Goal: Task Accomplishment & Management: Complete application form

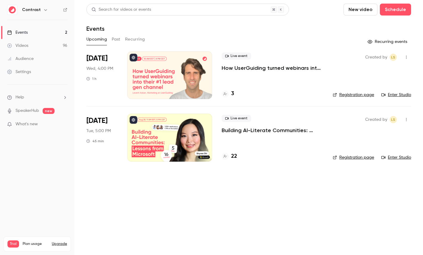
click at [34, 68] on link "Settings" at bounding box center [37, 71] width 74 height 13
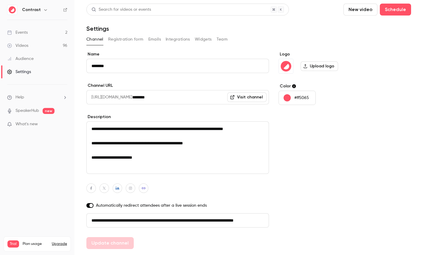
scroll to position [0, 34]
click at [133, 37] on button "Registration form" at bounding box center [125, 40] width 35 height 10
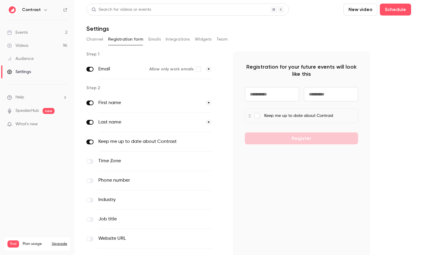
scroll to position [58, 0]
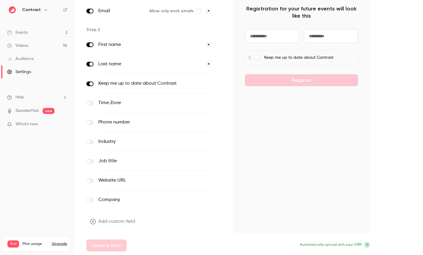
click at [105, 220] on button "Add custom field" at bounding box center [113, 221] width 54 height 12
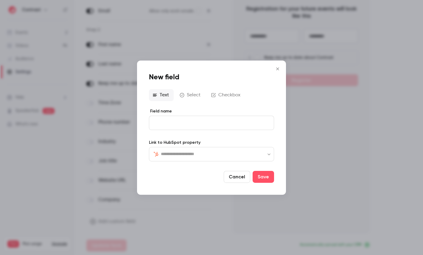
click at [205, 154] on input "text" at bounding box center [215, 153] width 108 height 7
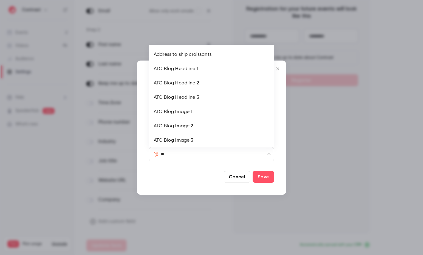
type input "***"
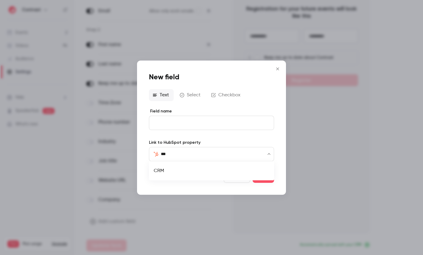
click at [180, 169] on li "CRM" at bounding box center [211, 170] width 125 height 14
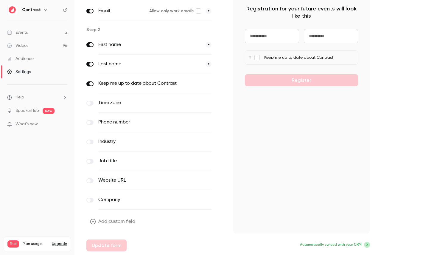
scroll to position [0, 0]
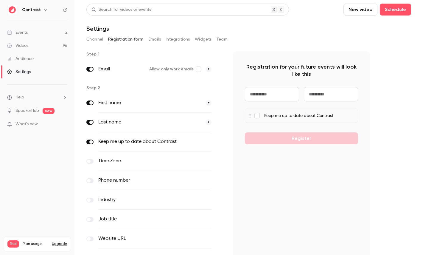
click at [37, 32] on link "Events 2" at bounding box center [37, 32] width 74 height 13
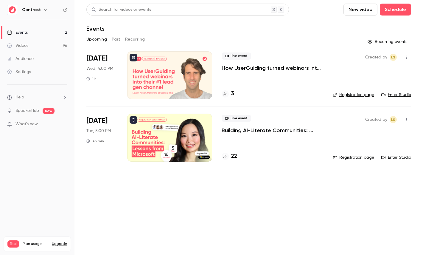
click at [43, 10] on icon "button" at bounding box center [45, 9] width 5 height 5
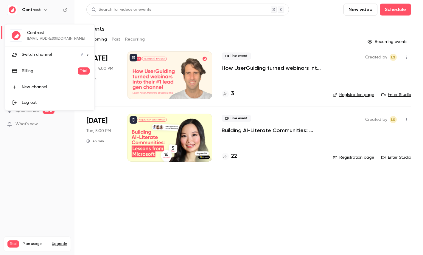
click at [37, 58] on li "Switch channel 9" at bounding box center [49, 55] width 89 height 16
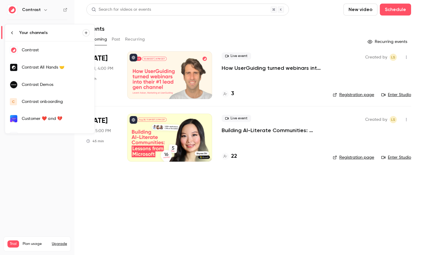
scroll to position [63, 0]
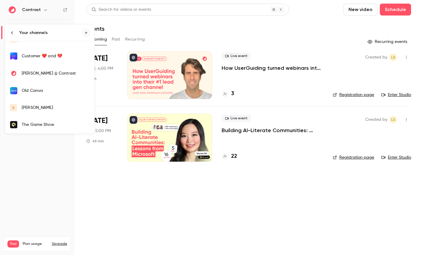
click at [84, 36] on li "Your channels" at bounding box center [49, 32] width 89 height 17
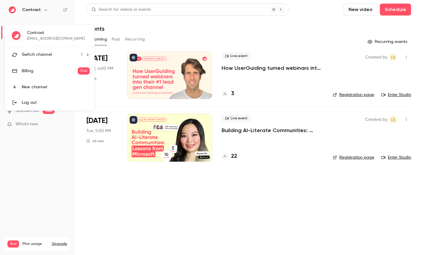
click at [39, 58] on li "Switch channel 9" at bounding box center [49, 55] width 89 height 16
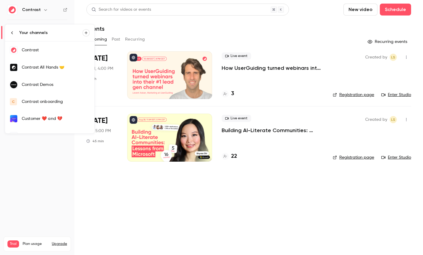
click at [87, 32] on icon "button" at bounding box center [86, 33] width 4 height 4
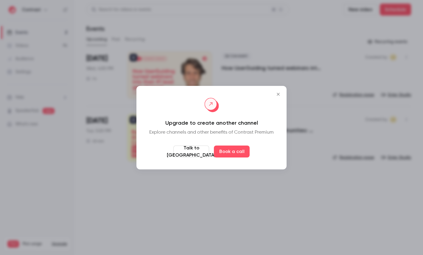
click at [276, 94] on icon "Close" at bounding box center [277, 94] width 7 height 5
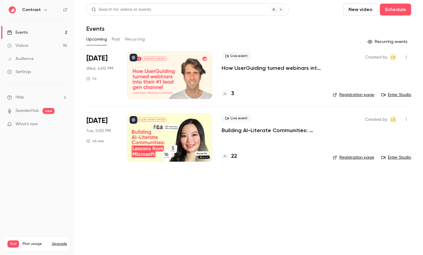
click at [43, 8] on icon "button" at bounding box center [45, 9] width 5 height 5
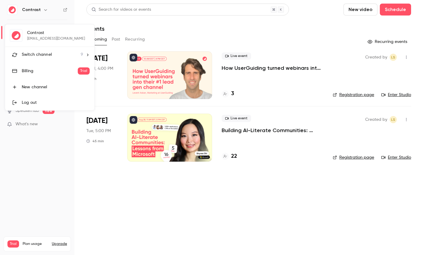
click at [109, 188] on div at bounding box center [211, 127] width 423 height 255
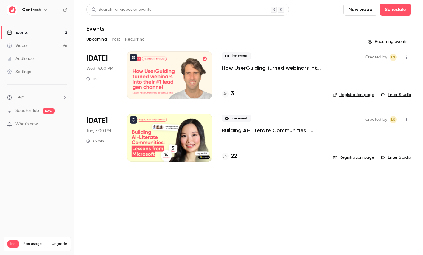
click at [43, 47] on link "Videos 96" at bounding box center [37, 45] width 74 height 13
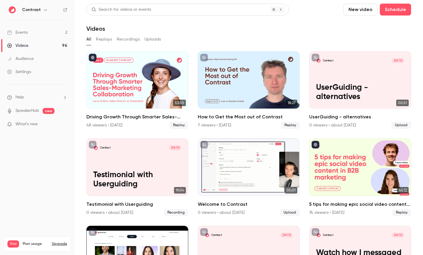
click at [34, 58] on link "Audience" at bounding box center [37, 58] width 74 height 13
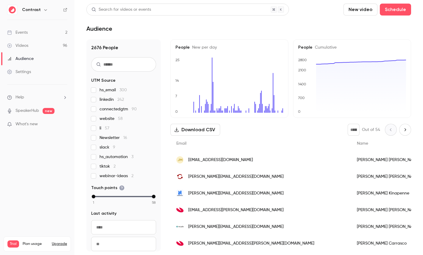
click at [21, 68] on link "Settings" at bounding box center [37, 71] width 74 height 13
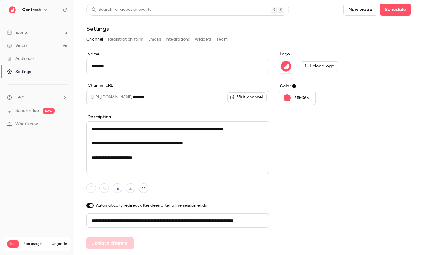
scroll to position [0, 34]
click at [123, 39] on button "Registration form" at bounding box center [125, 40] width 35 height 10
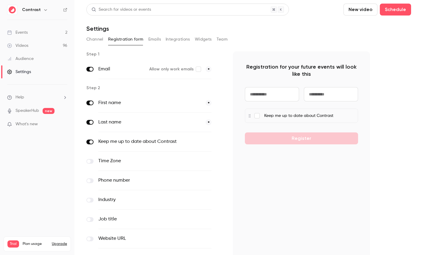
click at [156, 37] on button "Emails" at bounding box center [154, 40] width 13 height 10
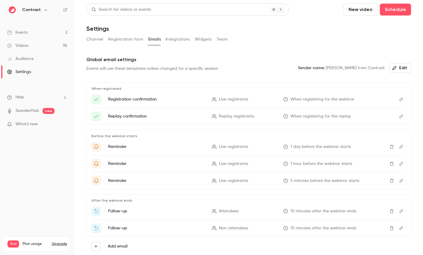
click at [256, 50] on div "Search for videos or events New video Schedule Settings Channel Registration fo…" at bounding box center [248, 140] width 324 height 273
click at [221, 37] on button "Team" at bounding box center [221, 40] width 11 height 10
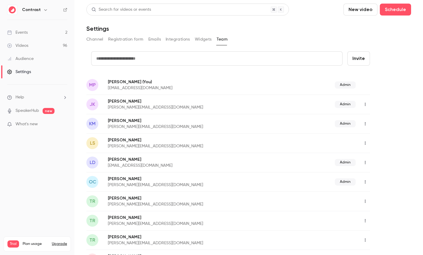
click at [171, 40] on button "Integrations" at bounding box center [178, 40] width 24 height 10
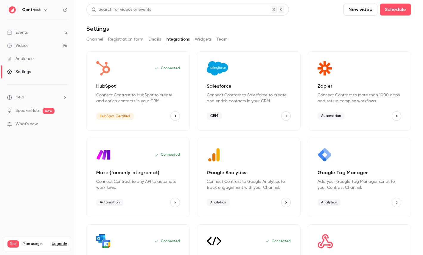
click at [40, 36] on link "Events 2" at bounding box center [37, 32] width 74 height 13
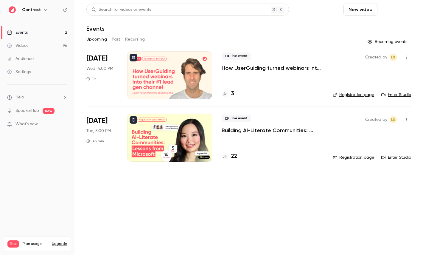
click at [396, 7] on button "Schedule" at bounding box center [395, 10] width 31 height 12
click at [375, 27] on div "One time event" at bounding box center [382, 26] width 45 height 6
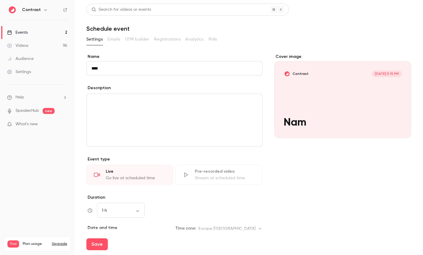
type input "****"
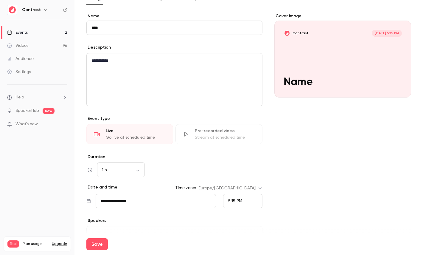
scroll to position [71, 0]
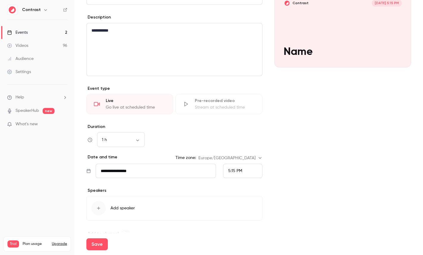
click at [188, 97] on div "Pre-recorded video Stream at scheduled time" at bounding box center [218, 104] width 87 height 20
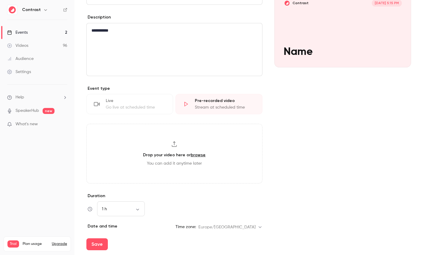
click at [144, 100] on div "Live" at bounding box center [136, 101] width 60 height 6
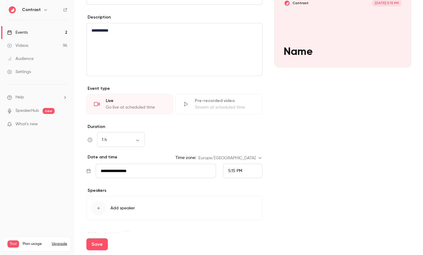
scroll to position [84, 0]
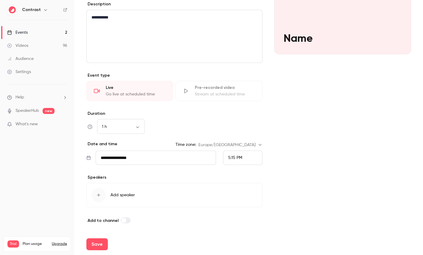
click at [131, 157] on input "**********" at bounding box center [156, 157] width 120 height 14
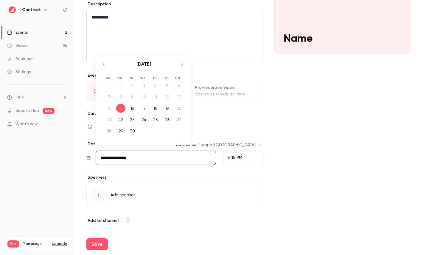
click at [121, 198] on button "Add speaker" at bounding box center [174, 194] width 176 height 24
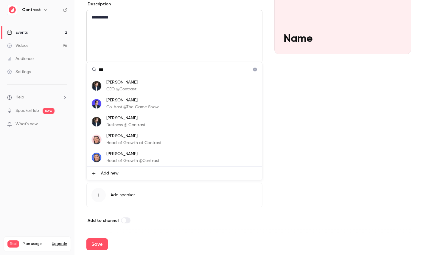
type input "***"
click at [137, 146] on li "[PERSON_NAME] Head of Growth at Contrast" at bounding box center [174, 139] width 175 height 18
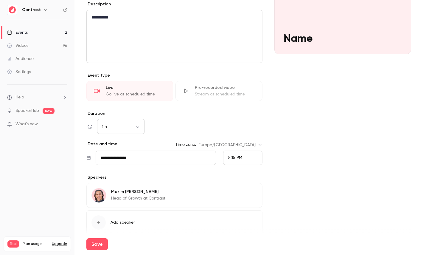
scroll to position [18, 0]
click at [94, 250] on div "Save" at bounding box center [248, 243] width 324 height 21
click at [98, 243] on button "Save" at bounding box center [96, 244] width 21 height 12
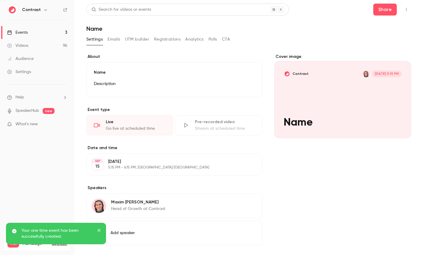
click at [403, 9] on button "button" at bounding box center [406, 10] width 10 height 10
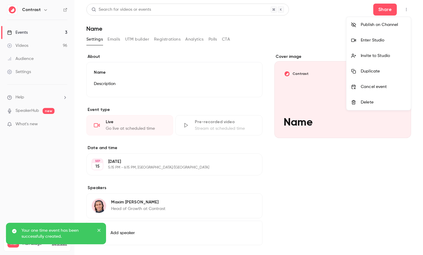
click at [373, 99] on li "Delete" at bounding box center [378, 101] width 64 height 15
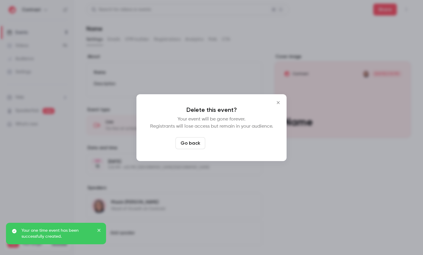
click at [228, 143] on button "Delete event" at bounding box center [227, 143] width 40 height 12
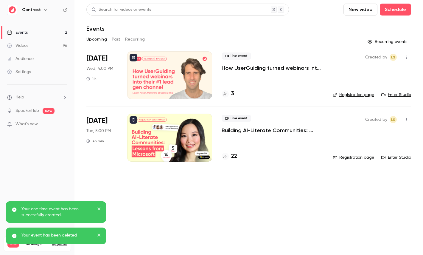
click at [28, 33] on link "Events 2" at bounding box center [37, 32] width 74 height 13
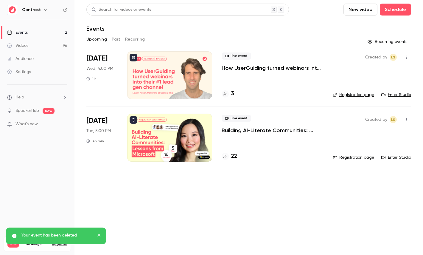
click at [348, 93] on link "Registration page" at bounding box center [353, 95] width 41 height 6
click at [41, 74] on link "Settings" at bounding box center [37, 71] width 74 height 13
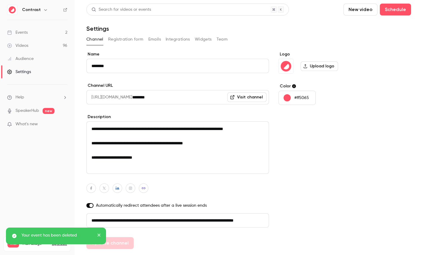
scroll to position [0, 34]
click at [153, 96] on input "********" at bounding box center [200, 97] width 137 height 14
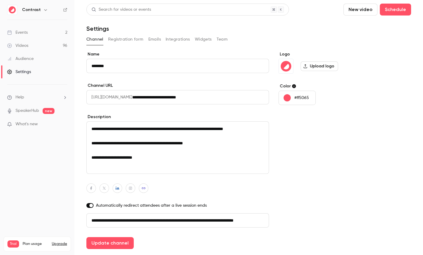
type input "**********"
click at [38, 35] on link "Events 2" at bounding box center [37, 32] width 74 height 13
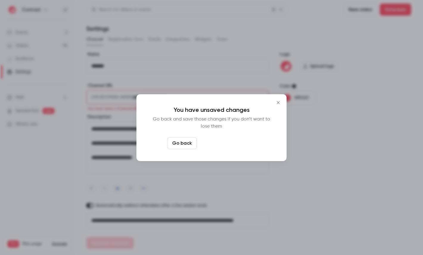
click at [222, 142] on button "Leave page anyway" at bounding box center [227, 143] width 57 height 12
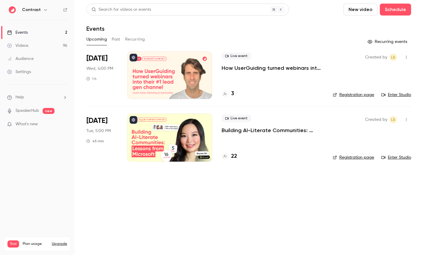
click at [45, 10] on icon "button" at bounding box center [45, 9] width 3 height 1
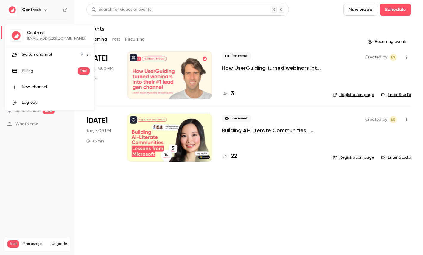
click at [51, 59] on li "Switch channel 9" at bounding box center [49, 55] width 89 height 16
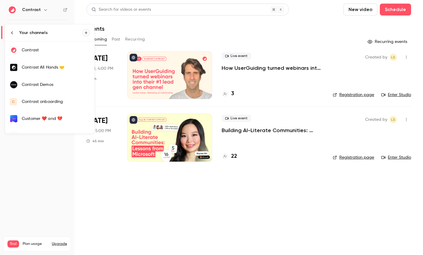
click at [53, 88] on link "Contrast Demos" at bounding box center [49, 84] width 89 height 17
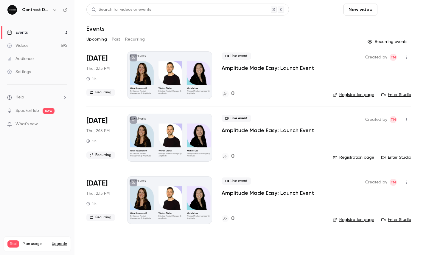
click at [396, 13] on button "Schedule" at bounding box center [395, 10] width 31 height 12
click at [373, 31] on li "One time event" at bounding box center [378, 25] width 64 height 15
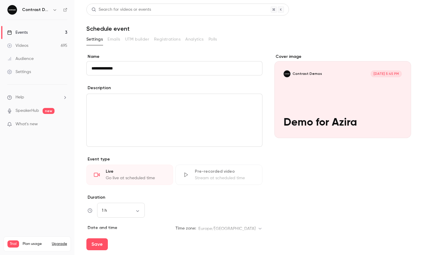
scroll to position [84, 0]
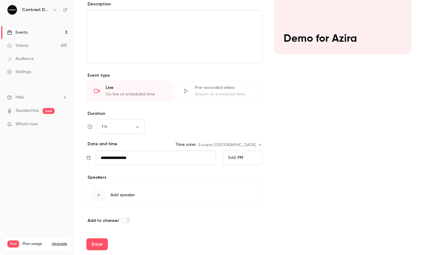
type input "**********"
click at [234, 154] on div "5:45 PM" at bounding box center [235, 157] width 15 height 6
click at [235, 125] on li "6:15 PM" at bounding box center [242, 129] width 39 height 16
click at [90, 250] on div "Save" at bounding box center [248, 243] width 324 height 21
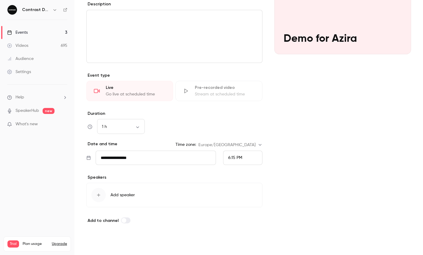
click at [92, 247] on button "Save" at bounding box center [96, 244] width 21 height 12
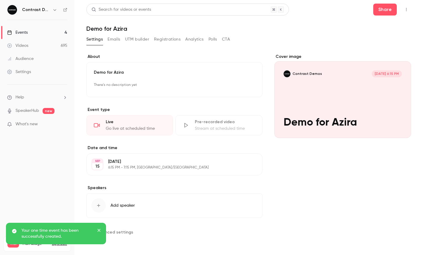
click at [407, 9] on icon "button" at bounding box center [406, 9] width 5 height 4
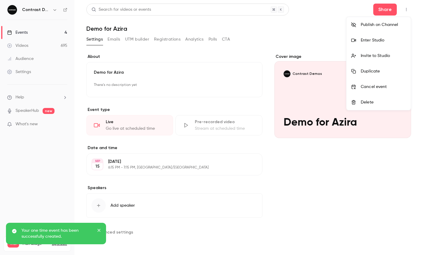
click at [380, 38] on div "Enter Studio" at bounding box center [382, 40] width 45 height 6
